Goal: Task Accomplishment & Management: Manage account settings

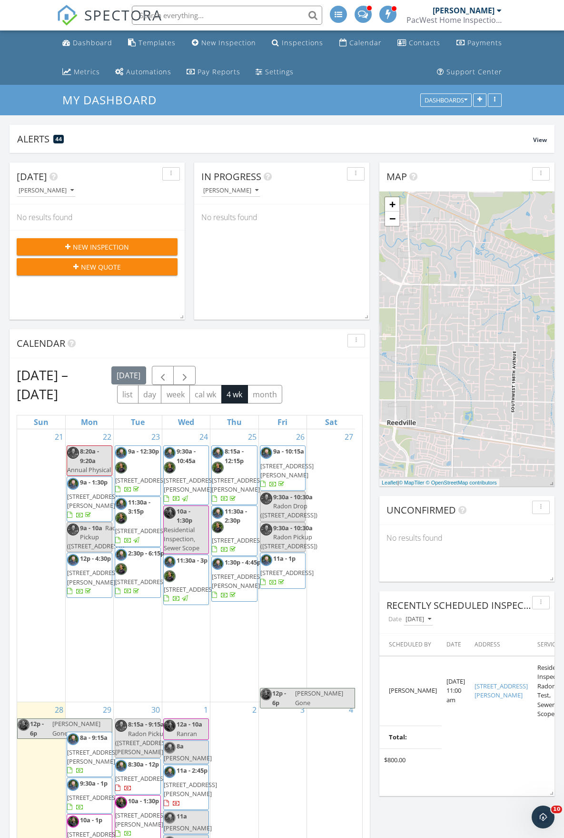
scroll to position [763, 579]
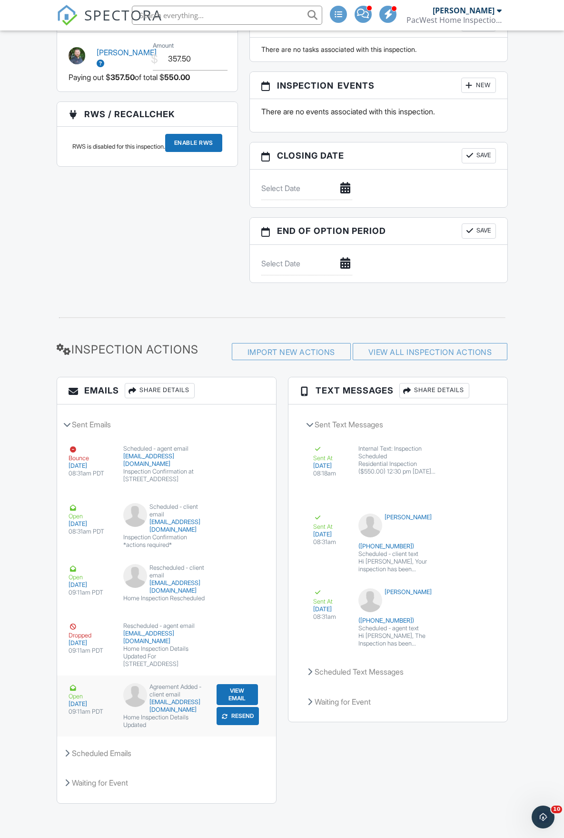
click at [231, 725] on button "Resend" at bounding box center [238, 716] width 42 height 18
